Goal: Transaction & Acquisition: Obtain resource

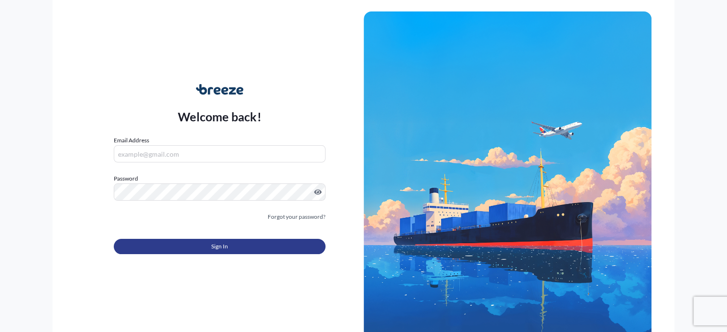
type input "[PERSON_NAME][EMAIL_ADDRESS][DOMAIN_NAME]"
click at [220, 244] on span "Sign In" at bounding box center [219, 247] width 17 height 10
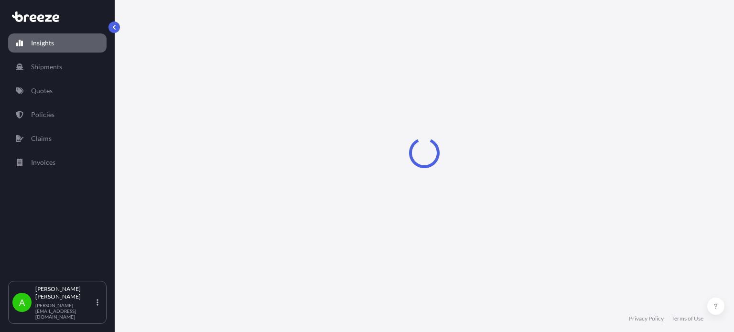
select select "2025"
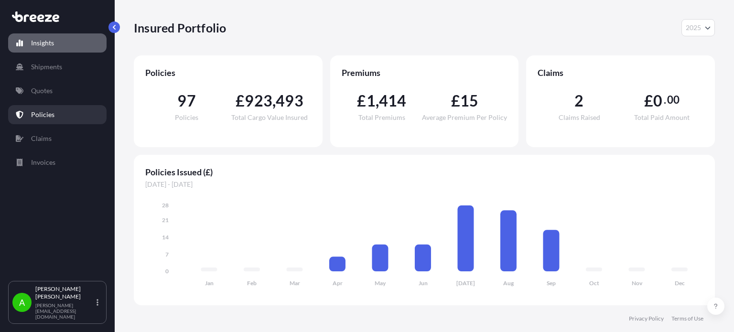
click at [64, 115] on link "Policies" at bounding box center [57, 114] width 98 height 19
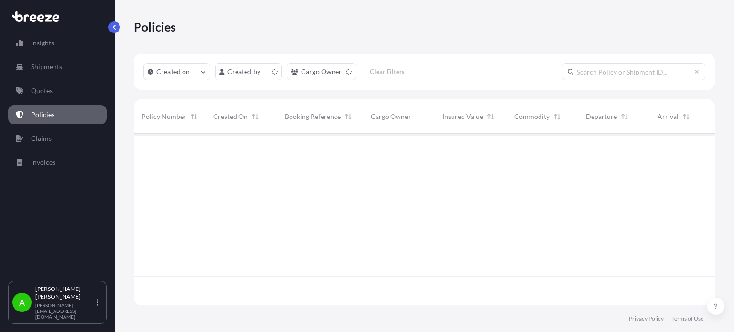
scroll to position [170, 573]
click at [55, 93] on link "Quotes" at bounding box center [57, 90] width 98 height 19
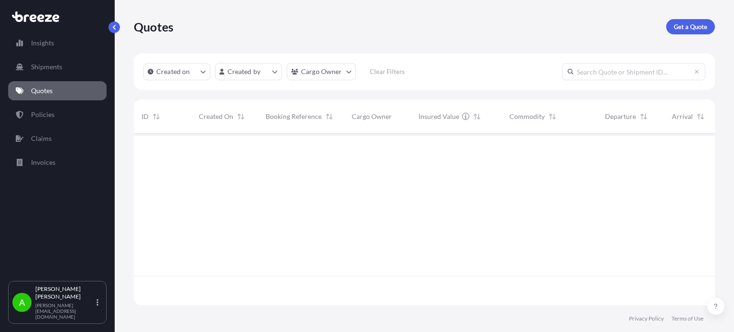
scroll to position [170, 573]
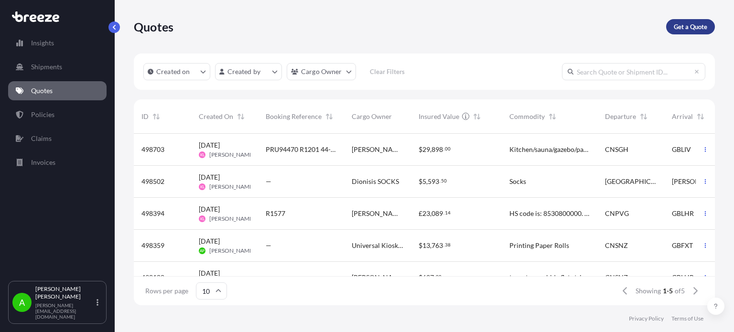
click at [691, 33] on link "Get a Quote" at bounding box center [690, 26] width 49 height 15
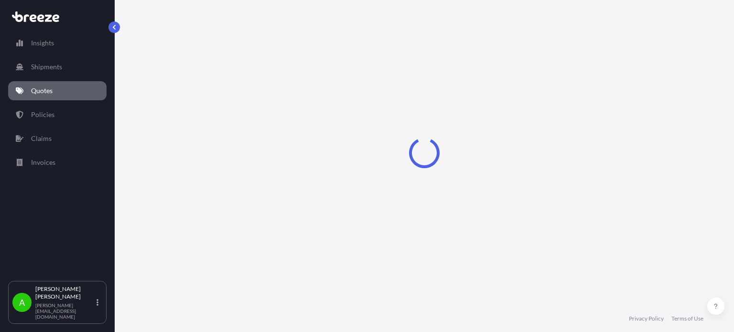
select select "Sea"
select select "1"
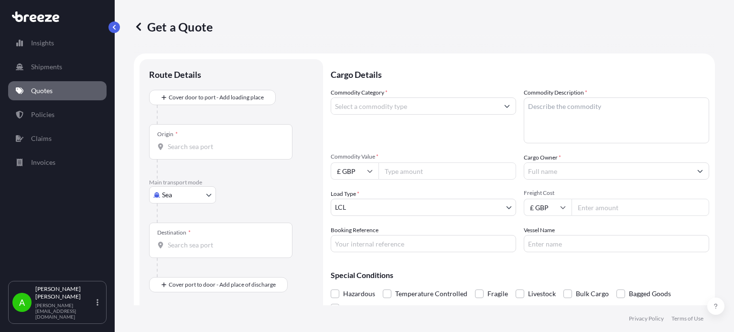
scroll to position [15, 0]
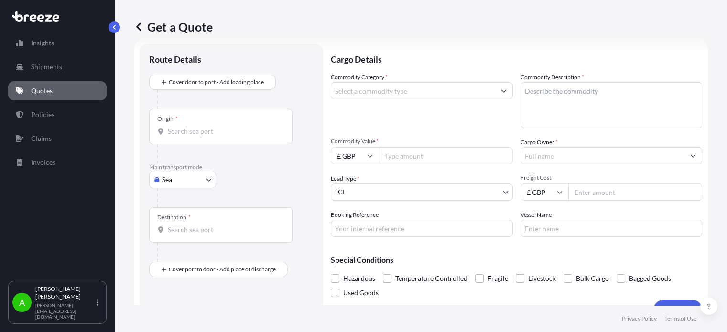
click at [544, 150] on input "Cargo Owner *" at bounding box center [603, 155] width 164 height 17
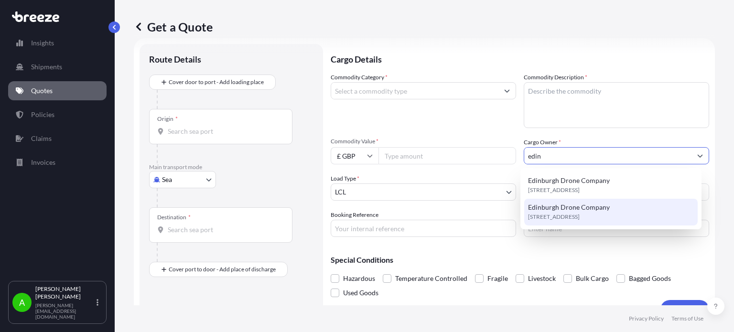
click at [579, 217] on span "[STREET_ADDRESS]" at bounding box center [554, 217] width 52 height 10
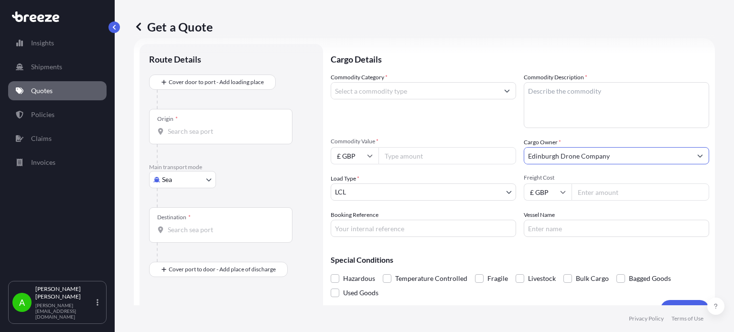
type input "Edinburgh Drone Company"
click at [574, 54] on p "Cargo Details" at bounding box center [520, 58] width 378 height 29
click at [369, 151] on input "£ GBP" at bounding box center [355, 155] width 48 height 17
drag, startPoint x: 362, startPoint y: 225, endPoint x: 365, endPoint y: 214, distance: 10.7
click at [362, 224] on div "$ USD" at bounding box center [354, 222] width 40 height 18
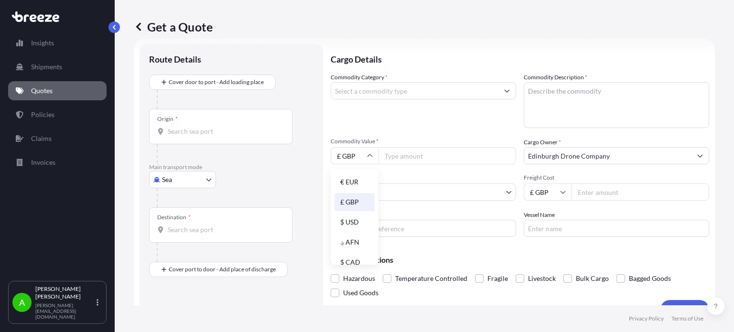
type input "$ USD"
click at [403, 155] on input "Commodity Value *" at bounding box center [447, 155] width 138 height 17
type input "19868"
click at [396, 123] on div "Commodity Category *" at bounding box center [423, 100] width 185 height 55
click at [369, 158] on icon at bounding box center [370, 156] width 6 height 6
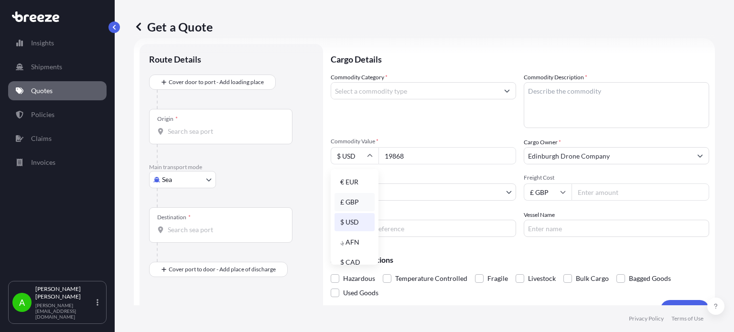
click at [354, 204] on div "£ GBP" at bounding box center [354, 202] width 40 height 18
type input "£ GBP"
drag, startPoint x: 422, startPoint y: 158, endPoint x: 380, endPoint y: 151, distance: 42.6
click at [380, 152] on input "19868" at bounding box center [447, 155] width 138 height 17
type input "1700"
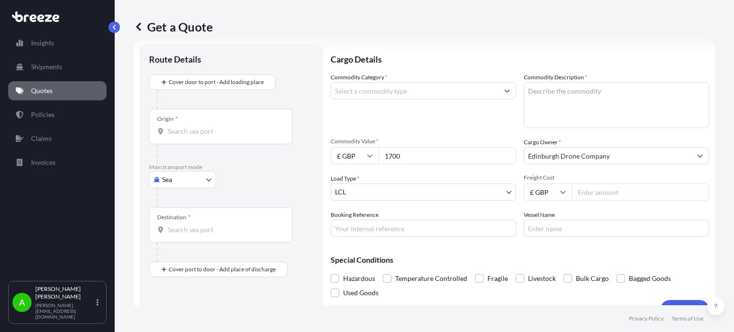
click at [396, 127] on div "Commodity Category *" at bounding box center [423, 100] width 185 height 55
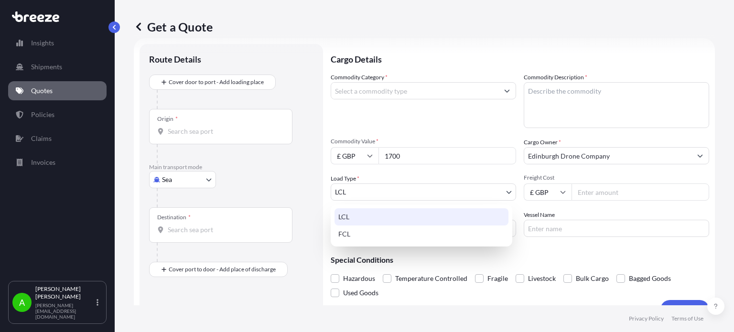
click at [466, 193] on body "Insights Shipments Quotes Policies Claims Invoices A [PERSON_NAME] [PERSON_NAME…" at bounding box center [367, 166] width 734 height 332
click at [382, 214] on div "LCL" at bounding box center [421, 216] width 174 height 17
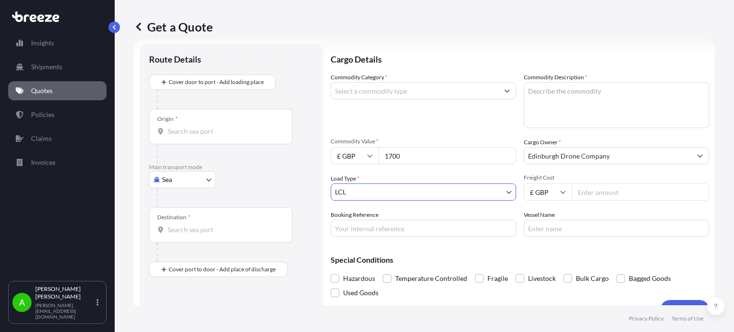
click at [194, 182] on body "Insights Shipments Quotes Policies Claims Invoices A [PERSON_NAME] [PERSON_NAME…" at bounding box center [367, 166] width 734 height 332
click at [185, 220] on div "Air" at bounding box center [182, 221] width 59 height 17
select select "Air"
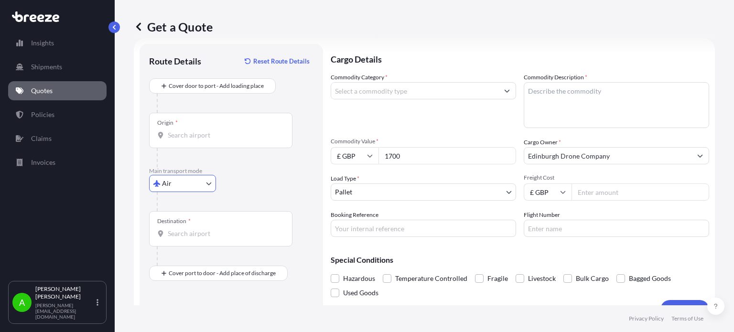
click at [386, 125] on div "Commodity Category *" at bounding box center [423, 100] width 185 height 55
click at [422, 194] on body "Insights Shipments Quotes Policies Claims Invoices A [PERSON_NAME] [PERSON_NAME…" at bounding box center [367, 166] width 734 height 332
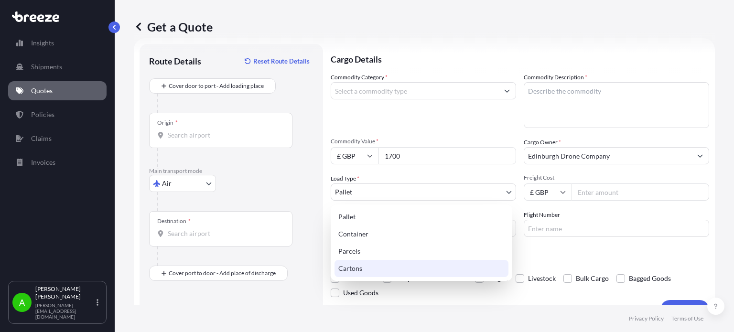
click at [372, 267] on div "Cartons" at bounding box center [421, 268] width 174 height 17
select select "4"
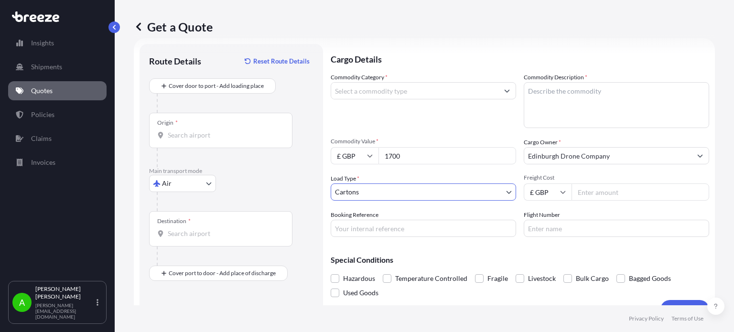
click at [411, 130] on div "Commodity Category * Commodity Description * Commodity Value * £ GBP 1700 Cargo…" at bounding box center [520, 155] width 378 height 164
click at [477, 94] on input "Commodity Category *" at bounding box center [414, 90] width 167 height 17
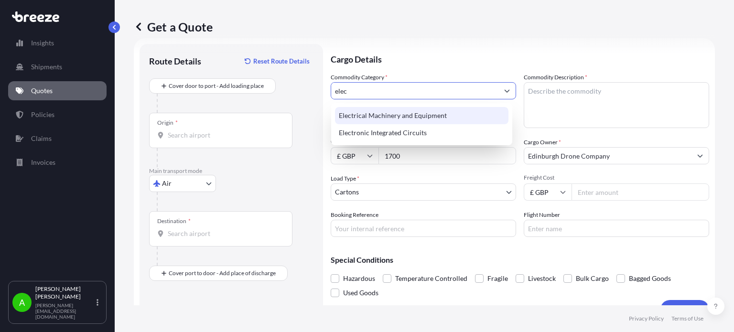
click at [450, 116] on div "Electrical Machinery and Equipment" at bounding box center [421, 115] width 173 height 17
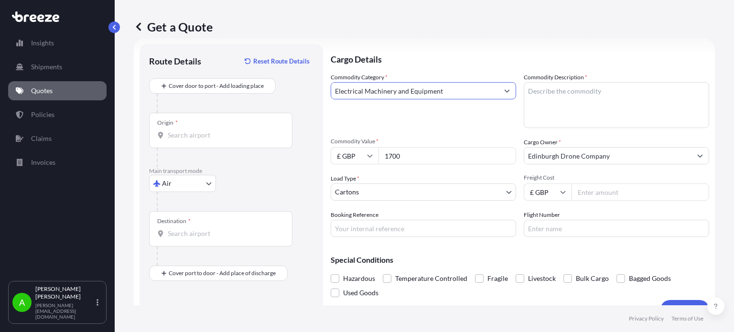
type input "Electrical Machinery and Equipment"
click at [571, 107] on textarea "Commodity Description *" at bounding box center [616, 105] width 185 height 46
type textarea "Manta, Axis Flying equipment"
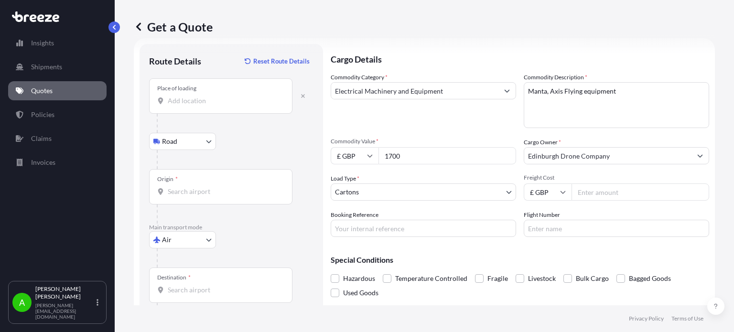
click at [214, 99] on input "Place of loading" at bounding box center [224, 101] width 113 height 10
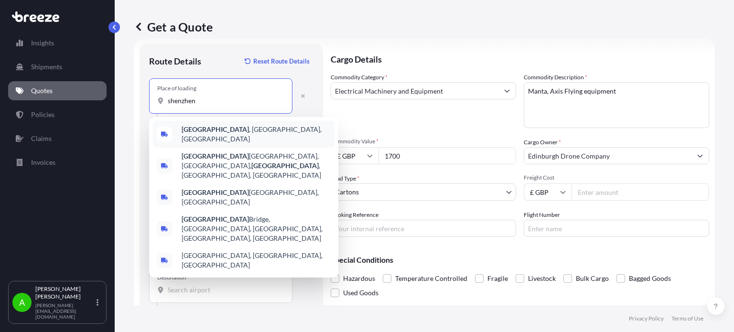
click at [236, 133] on span "[GEOGRAPHIC_DATA] , [GEOGRAPHIC_DATA], [GEOGRAPHIC_DATA]" at bounding box center [256, 134] width 149 height 19
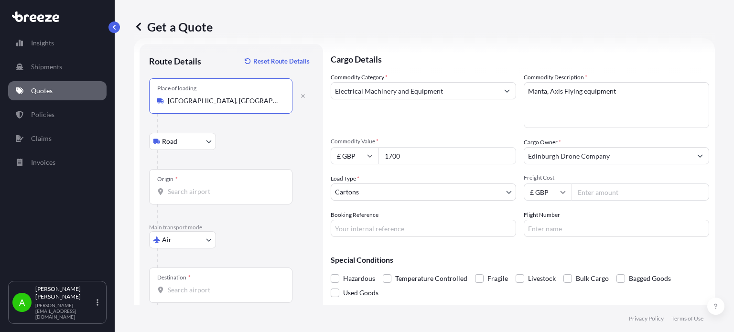
type input "[GEOGRAPHIC_DATA], [GEOGRAPHIC_DATA], [GEOGRAPHIC_DATA]"
drag, startPoint x: 179, startPoint y: 194, endPoint x: 239, endPoint y: 174, distance: 63.0
click at [181, 193] on input "Origin *" at bounding box center [224, 192] width 113 height 10
type input "CNSNZ - [GEOGRAPHIC_DATA], [GEOGRAPHIC_DATA]"
click at [260, 151] on div at bounding box center [235, 159] width 157 height 19
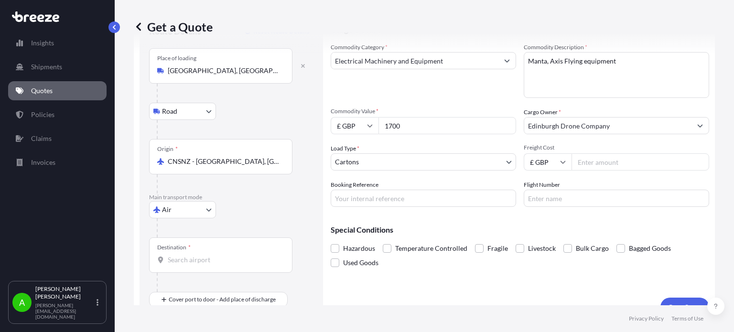
scroll to position [62, 0]
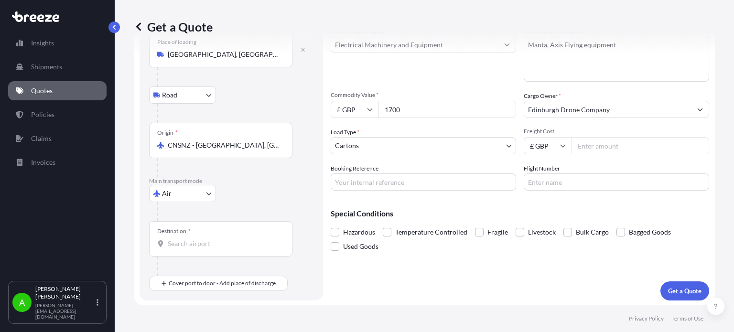
click at [183, 244] on input "Destination *" at bounding box center [224, 244] width 113 height 10
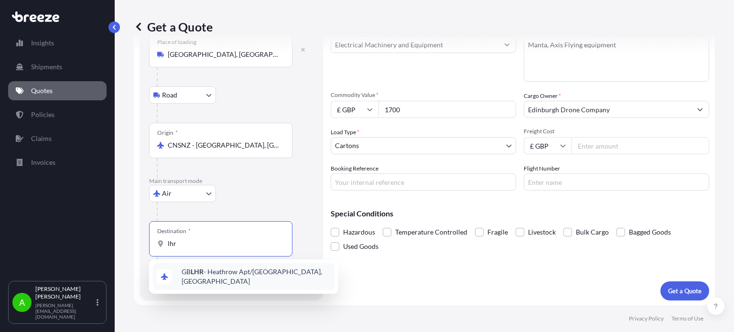
click at [232, 279] on span "GB LHR - Heathrow Apt/[GEOGRAPHIC_DATA], [GEOGRAPHIC_DATA]" at bounding box center [256, 276] width 149 height 19
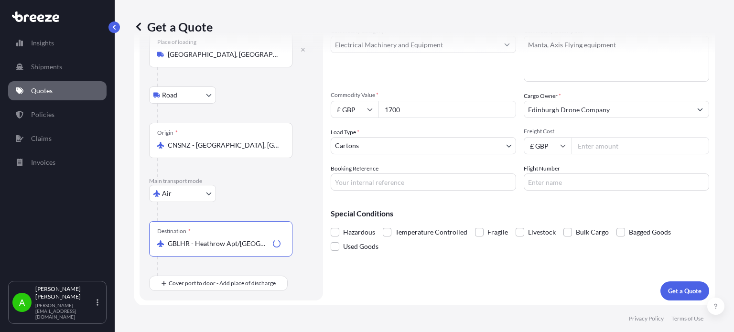
type input "GBLHR - Heathrow Apt/[GEOGRAPHIC_DATA], [GEOGRAPHIC_DATA]"
click at [285, 195] on div "Air Sea Air Road Rail" at bounding box center [231, 193] width 164 height 17
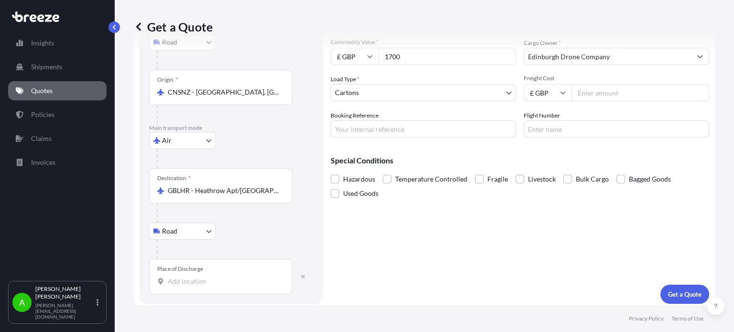
scroll to position [118, 0]
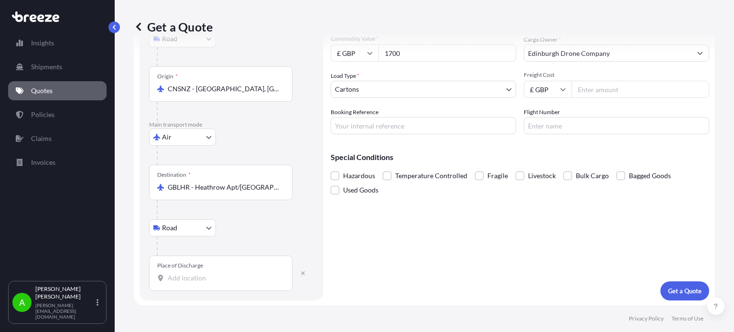
drag, startPoint x: 181, startPoint y: 282, endPoint x: 173, endPoint y: 279, distance: 8.8
click at [173, 279] on input "Place of Discharge" at bounding box center [224, 278] width 113 height 10
paste input "EH41 3SU"
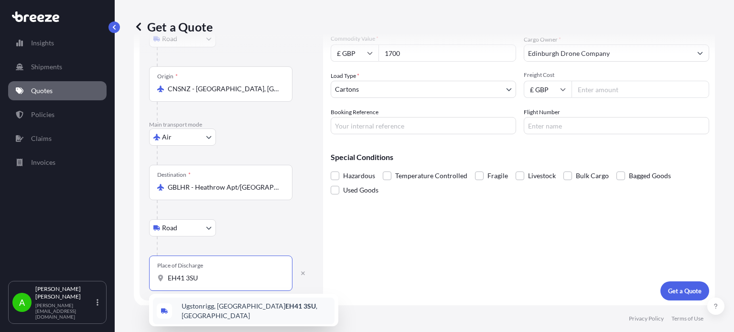
click at [236, 311] on span "[STREET_ADDRESS]" at bounding box center [256, 310] width 149 height 19
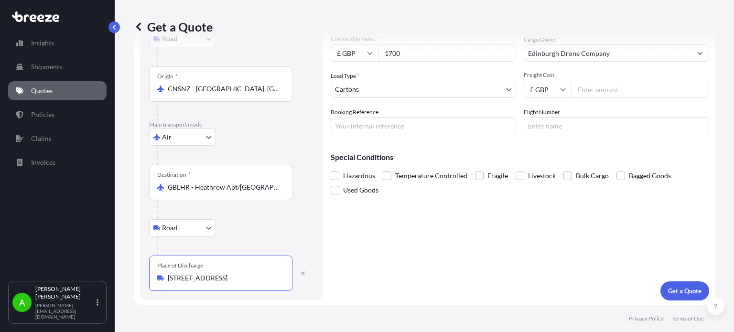
type input "[STREET_ADDRESS]"
click at [396, 264] on div "Cargo Details Commodity Category * Electrical Machinery and Equipment Commodity…" at bounding box center [520, 120] width 378 height 359
click at [668, 289] on p "Get a Quote" at bounding box center [684, 291] width 33 height 10
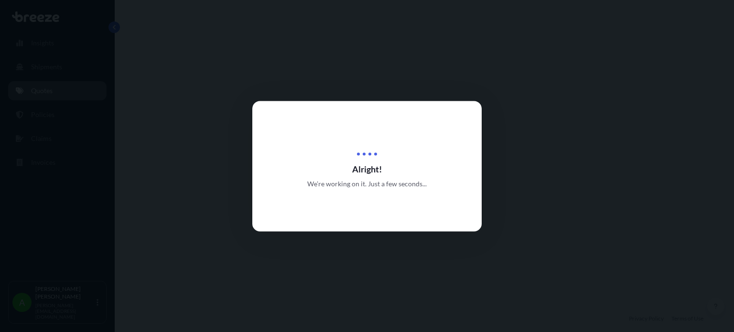
select select "Road"
select select "Air"
select select "Road"
select select "4"
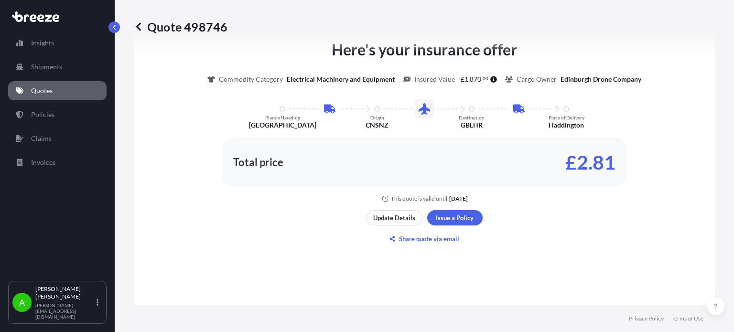
scroll to position [572, 0]
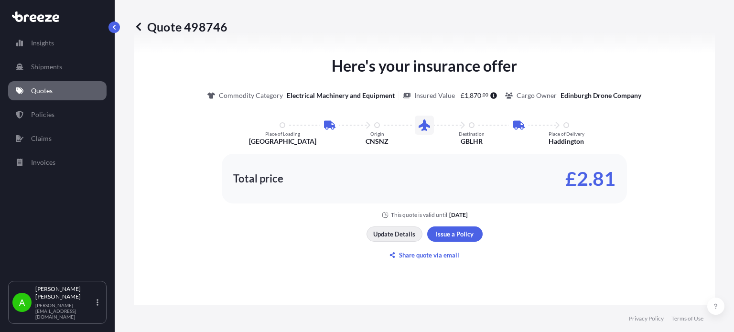
click at [405, 235] on p "Update Details" at bounding box center [394, 234] width 42 height 10
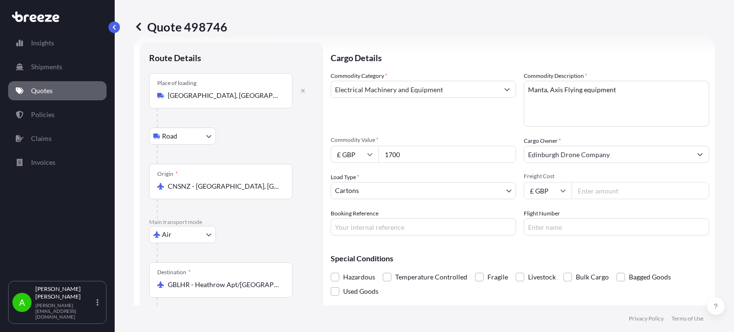
scroll to position [15, 0]
drag, startPoint x: 578, startPoint y: 196, endPoint x: 711, endPoint y: 179, distance: 134.4
click at [578, 196] on input "Freight Cost" at bounding box center [640, 191] width 138 height 17
type input "1700"
click at [438, 124] on div "Commodity Category * Electrical Machinery and Equipment" at bounding box center [423, 100] width 185 height 55
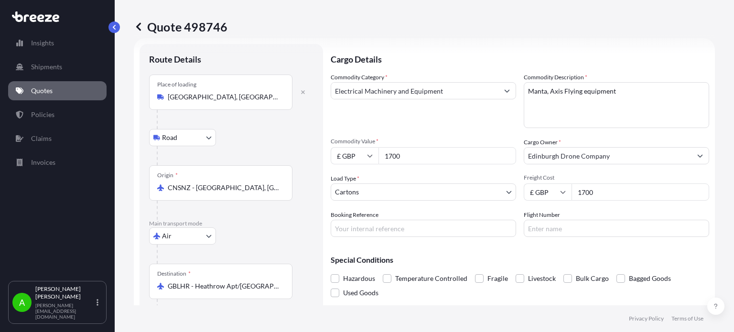
click at [424, 159] on input "1700" at bounding box center [447, 155] width 138 height 17
drag, startPoint x: 374, startPoint y: 155, endPoint x: 363, endPoint y: 152, distance: 10.8
click at [363, 152] on div "£ GBP 1700" at bounding box center [423, 155] width 185 height 17
click at [365, 155] on input "£ GBP" at bounding box center [355, 155] width 48 height 17
click at [361, 222] on div "$ USD" at bounding box center [354, 222] width 40 height 18
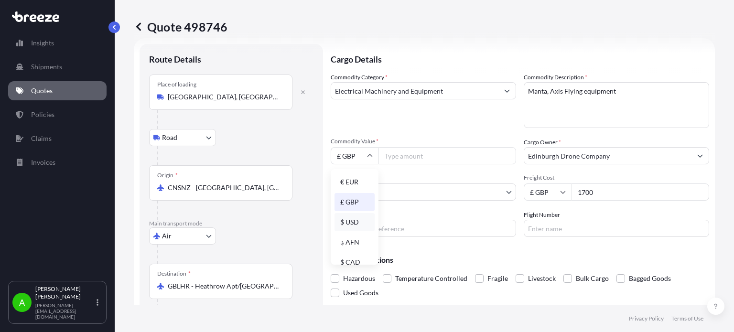
type input "$ USD"
click at [399, 154] on input "Commodity Value *" at bounding box center [447, 155] width 138 height 17
type input "19868"
click at [452, 130] on div "Commodity Category * Electrical Machinery and Equipment Commodity Description *…" at bounding box center [520, 155] width 378 height 164
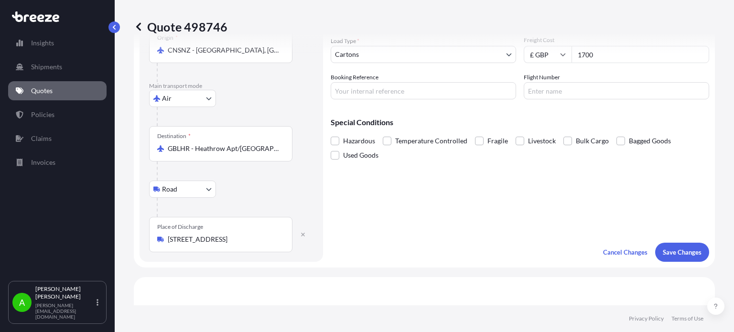
scroll to position [254, 0]
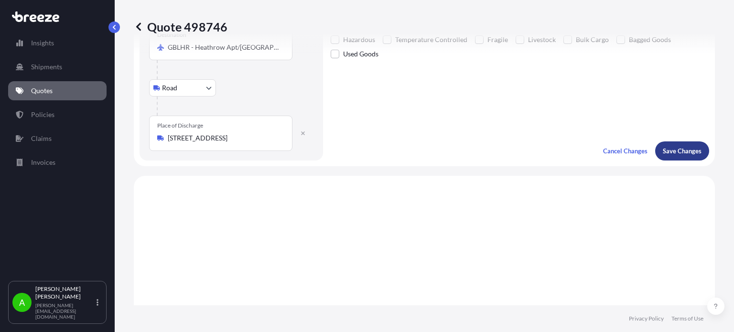
click at [673, 151] on p "Save Changes" at bounding box center [682, 151] width 39 height 10
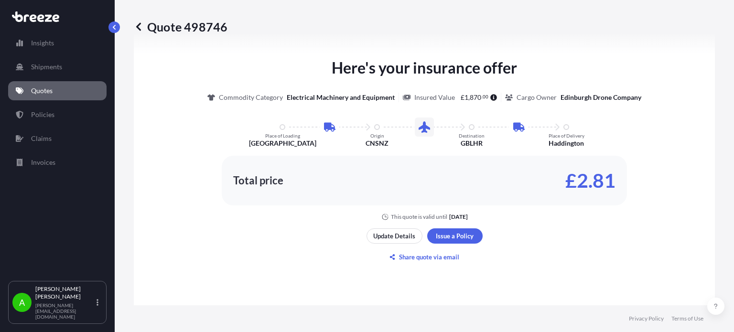
select select "Road"
select select "Air"
select select "Road"
select select "4"
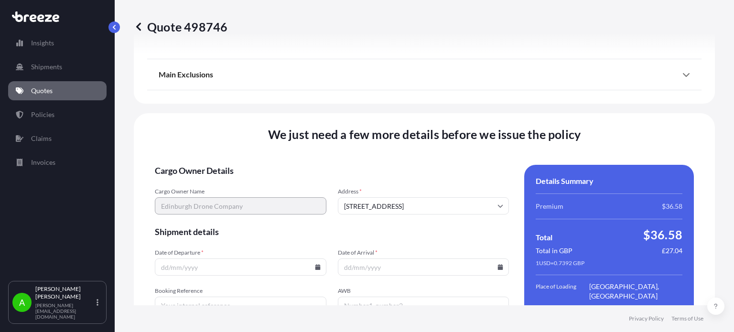
scroll to position [1360, 0]
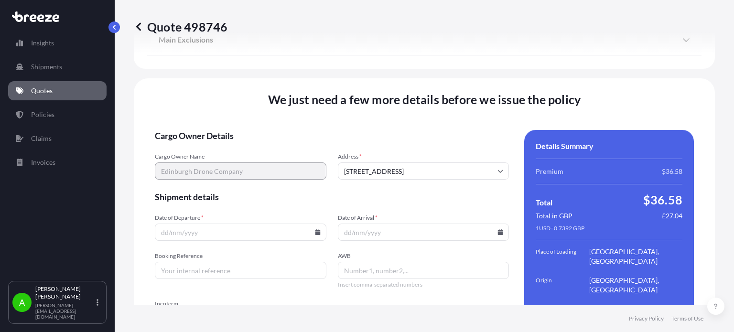
click at [315, 229] on icon at bounding box center [317, 232] width 5 height 6
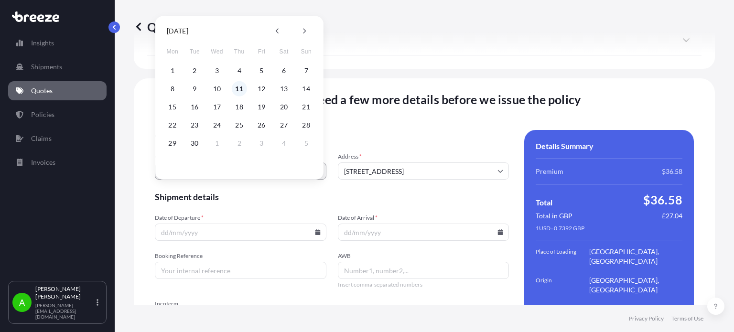
click at [240, 87] on button "11" at bounding box center [239, 88] width 15 height 15
type input "[DATE]"
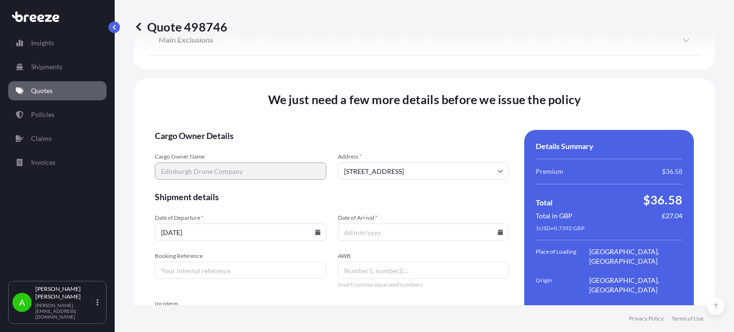
click at [457, 224] on input "Date of Arrival *" at bounding box center [423, 232] width 171 height 17
click at [497, 224] on input "Date of Arrival *" at bounding box center [423, 232] width 171 height 17
click at [434, 214] on div "Date of Arrival *" at bounding box center [423, 227] width 171 height 27
click at [424, 224] on input "Date of Arrival *" at bounding box center [423, 232] width 171 height 17
click at [498, 229] on icon at bounding box center [500, 232] width 5 height 6
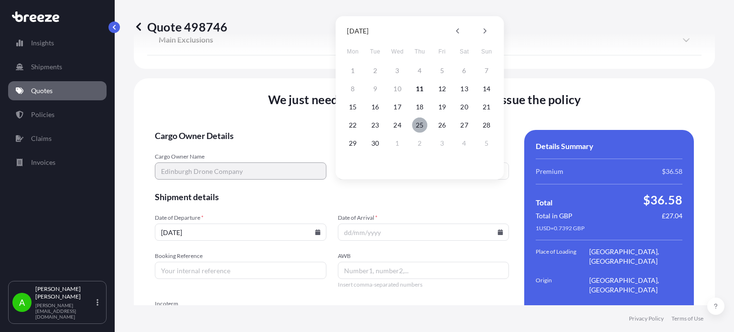
click at [423, 126] on button "25" at bounding box center [419, 125] width 15 height 15
type input "[DATE]"
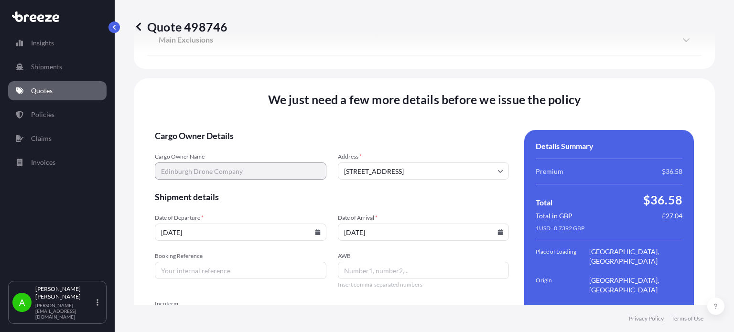
click at [427, 168] on form "Cargo Owner Details Cargo Owner Name Edinburgh Drone Company Address * [GEOGRAP…" at bounding box center [332, 266] width 354 height 272
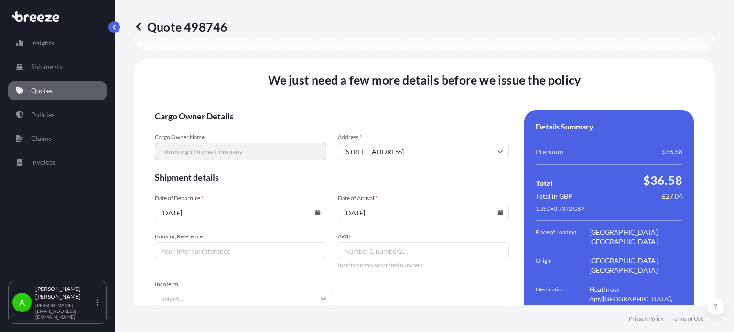
scroll to position [1391, 0]
